Goal: Information Seeking & Learning: Learn about a topic

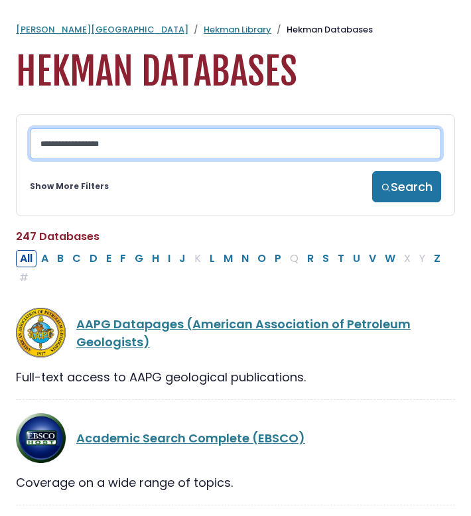
click at [111, 145] on input "Search database by title or keyword" at bounding box center [235, 143] width 411 height 31
type input "**********"
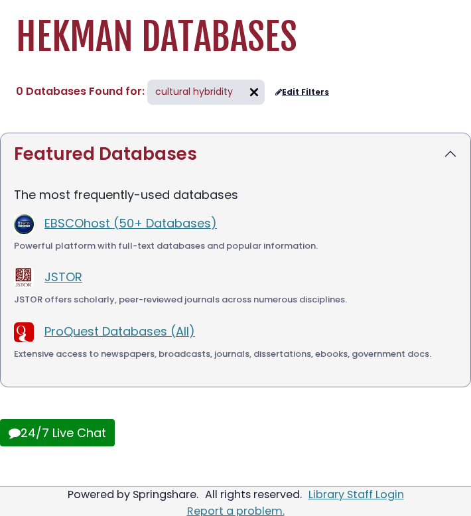
scroll to position [41, 0]
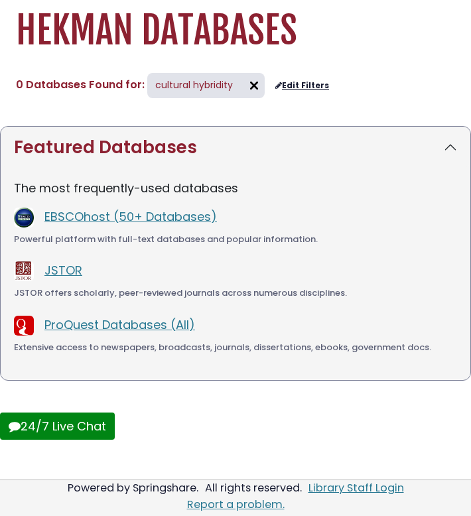
click at [250, 86] on img at bounding box center [253, 85] width 21 height 21
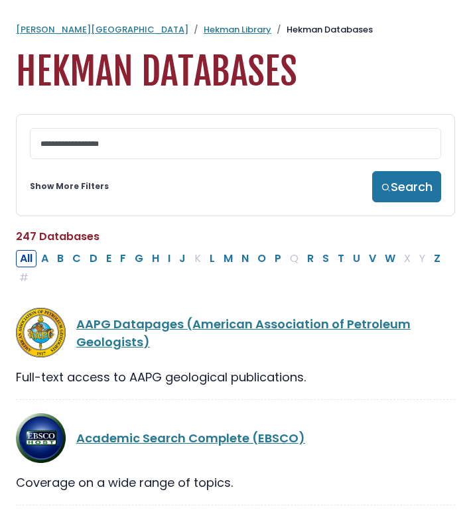
click at [92, 192] on link "Show More Filters" at bounding box center [69, 186] width 79 height 12
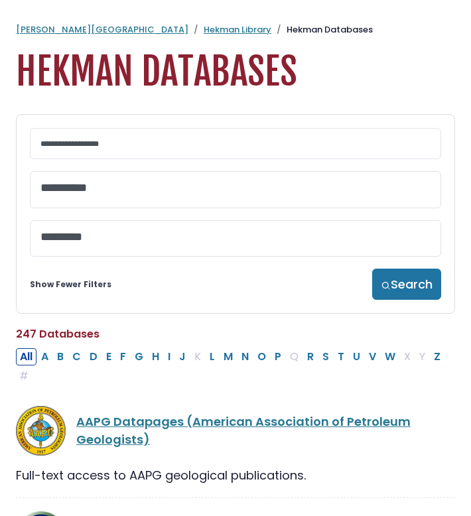
click at [92, 192] on textarea "Search" at bounding box center [235, 189] width 390 height 14
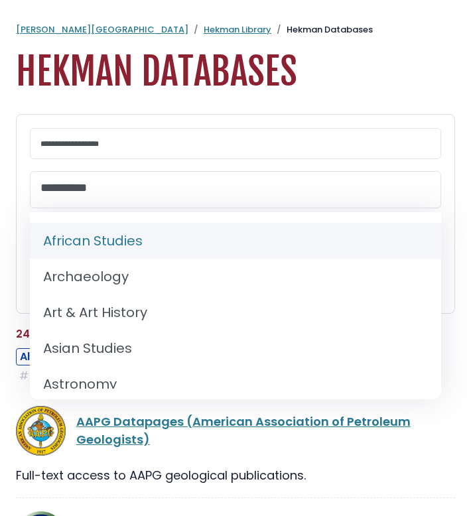
click at [92, 192] on textarea "Search" at bounding box center [235, 189] width 390 height 14
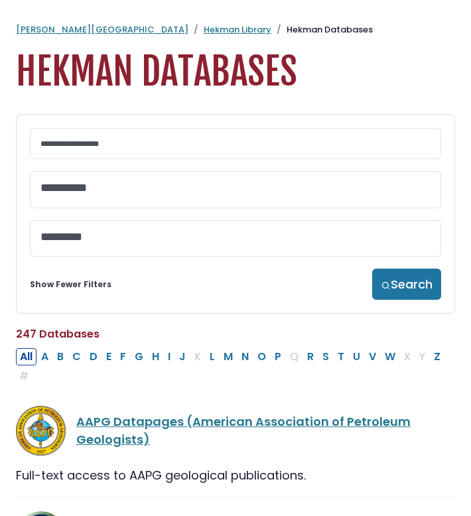
click at [86, 233] on span at bounding box center [235, 235] width 390 height 17
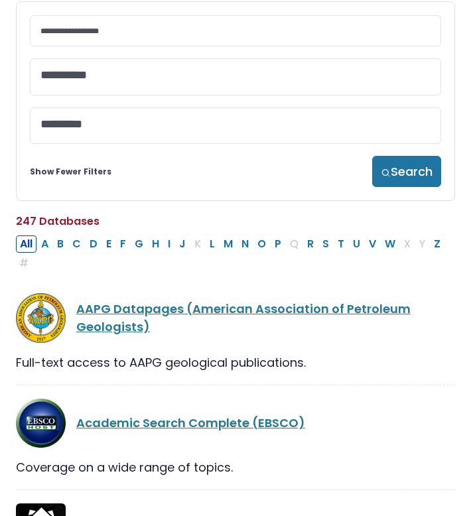
scroll to position [117, 0]
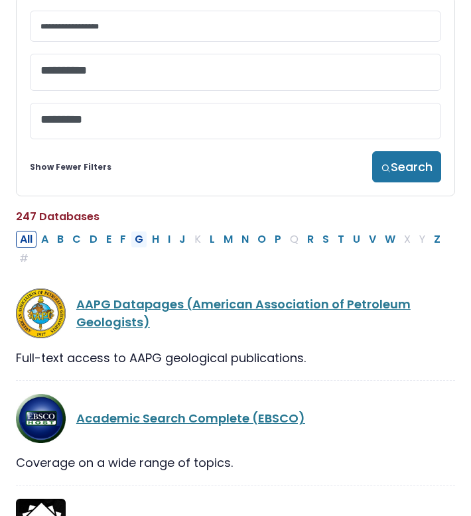
click at [137, 244] on button "G" at bounding box center [139, 239] width 17 height 17
select select "Database Subject Filter"
select select "Database Vendors Filter"
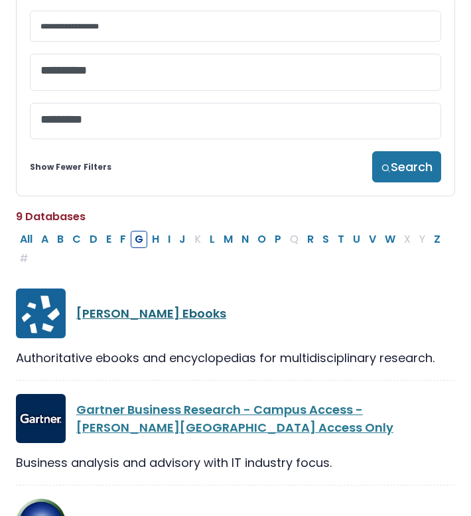
click at [92, 320] on link "Gale Ebooks" at bounding box center [151, 313] width 150 height 17
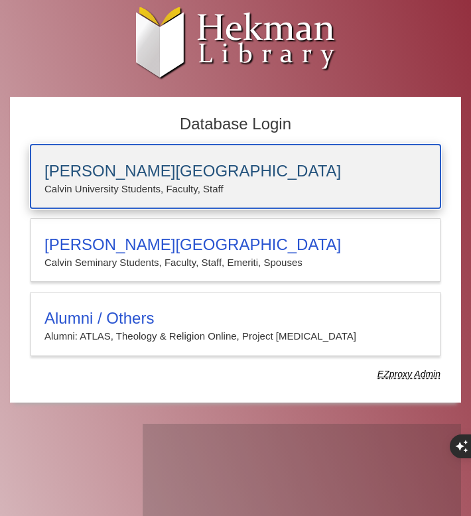
click at [117, 161] on div "Calvin University Calvin University Students, Faculty, Staff" at bounding box center [236, 177] width 410 height 64
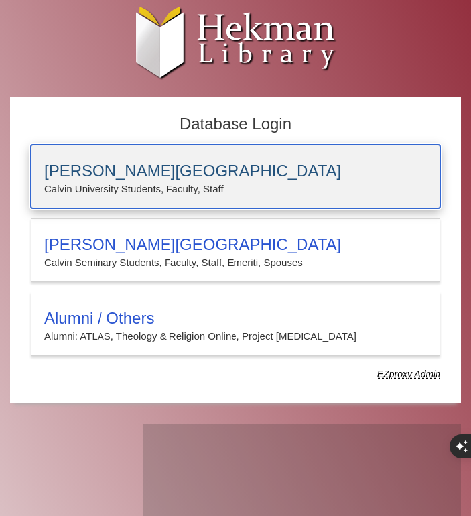
click at [304, 192] on p "Calvin University Students, Faculty, Staff" at bounding box center [235, 188] width 382 height 17
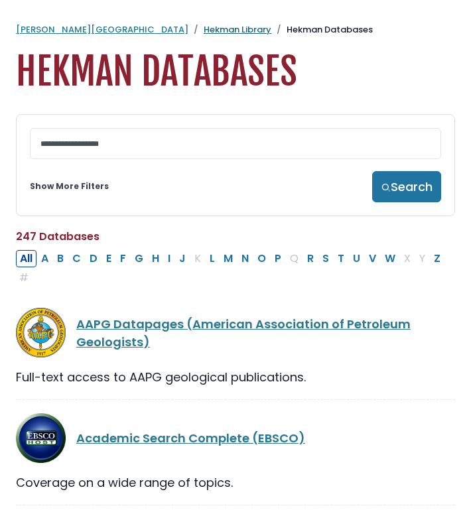
click at [204, 33] on link "Hekman Library" at bounding box center [238, 29] width 68 height 13
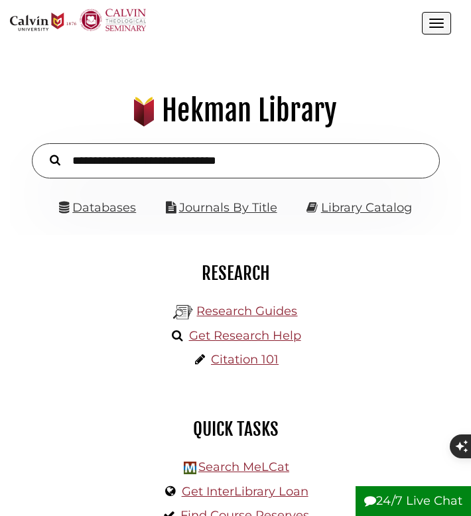
click at [173, 157] on input "text" at bounding box center [236, 160] width 408 height 35
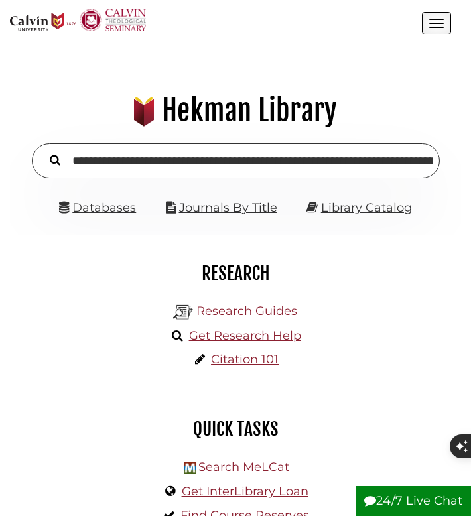
scroll to position [0, 482]
type input "**********"
click at [43, 151] on button "Search" at bounding box center [55, 159] width 24 height 17
